Goal: Information Seeking & Learning: Find contact information

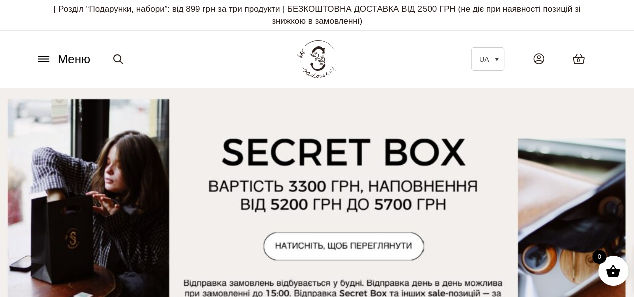
click at [75, 58] on span "Меню" at bounding box center [74, 59] width 33 height 18
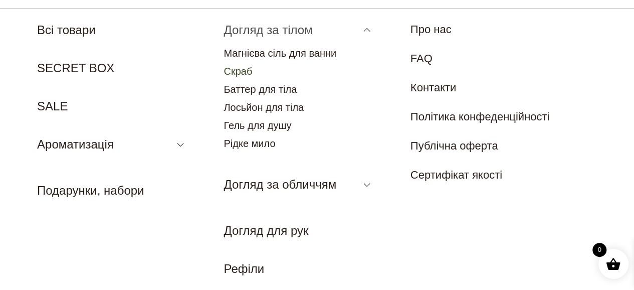
scroll to position [79, 0]
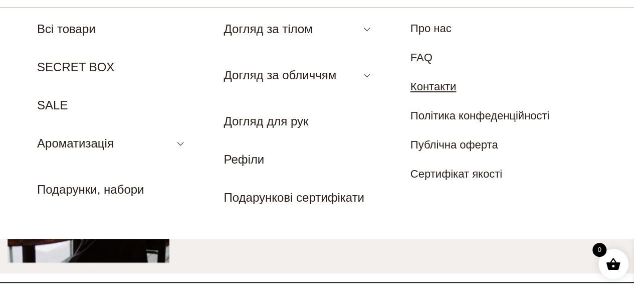
click at [450, 85] on link "Контакти" at bounding box center [434, 86] width 46 height 13
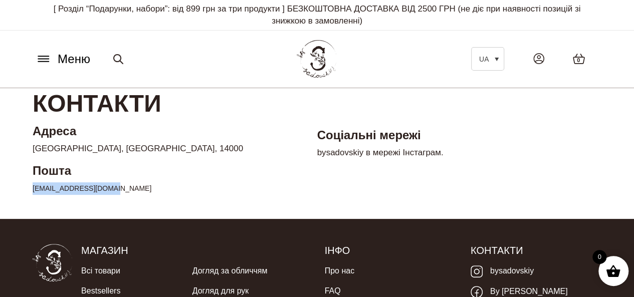
drag, startPoint x: 118, startPoint y: 186, endPoint x: 23, endPoint y: 188, distance: 95.3
click at [23, 190] on main "Контакти [GEOGRAPHIC_DATA] [GEOGRAPHIC_DATA], [GEOGRAPHIC_DATA], 14000 Пошта [E…" at bounding box center [317, 145] width 634 height 115
copy link "[EMAIL_ADDRESS][DOMAIN_NAME]"
